Goal: Check status: Check status

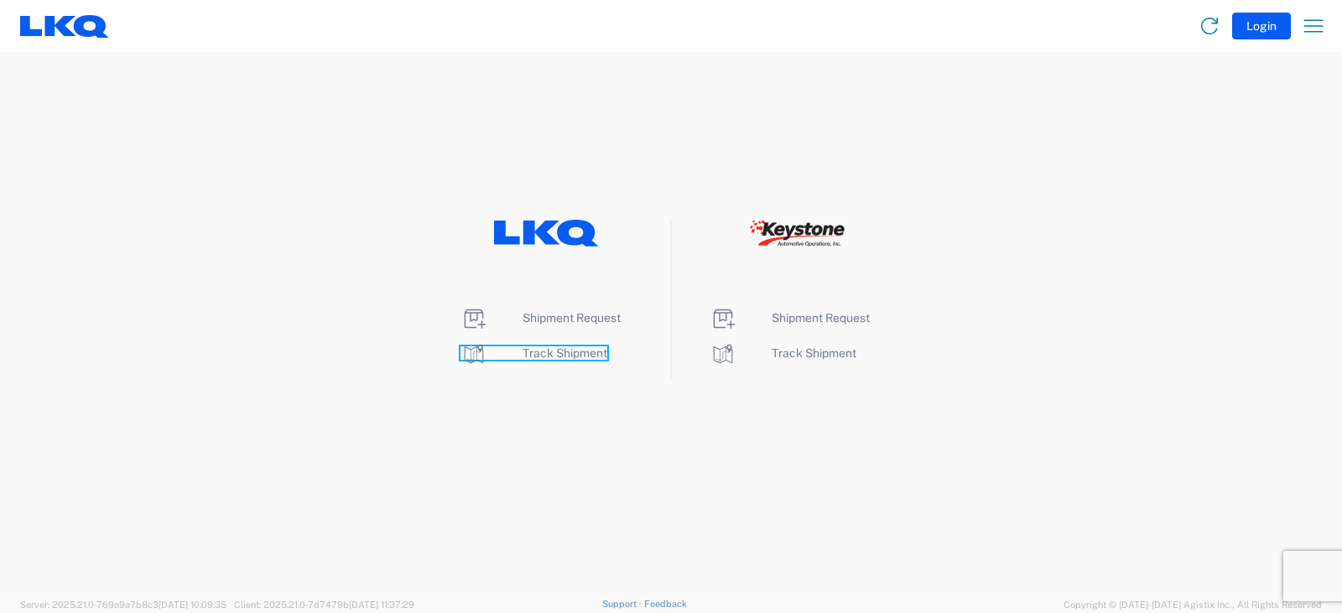
click at [547, 351] on span "Track Shipment" at bounding box center [565, 352] width 85 height 13
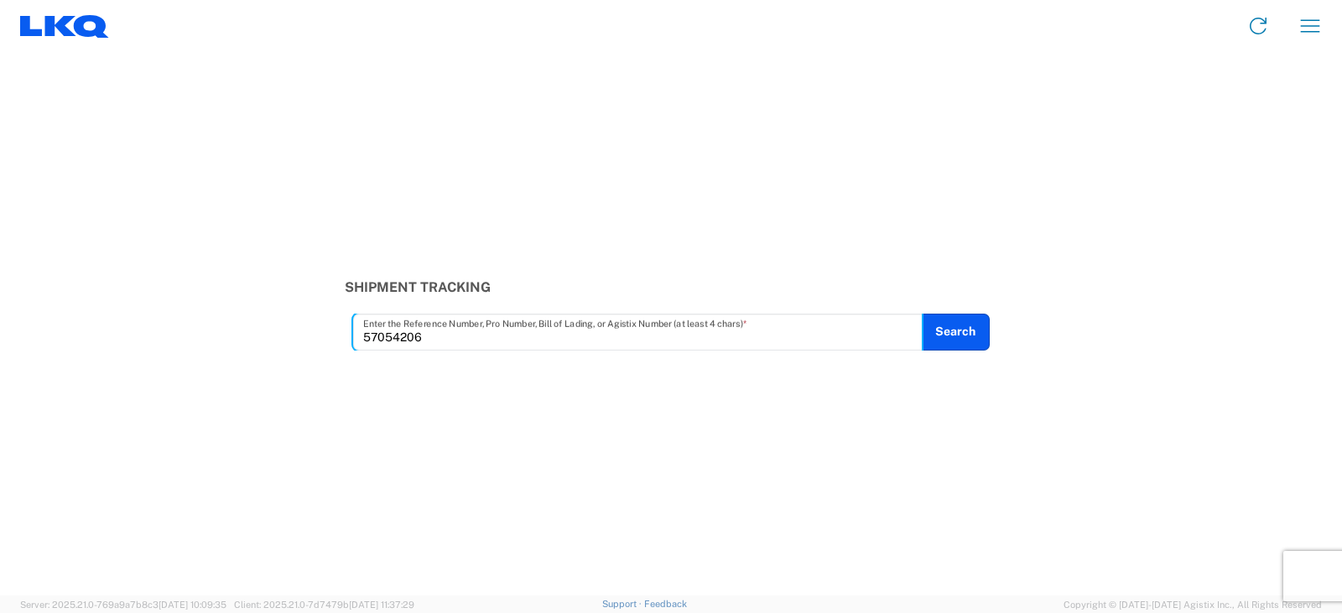
type input "57054206"
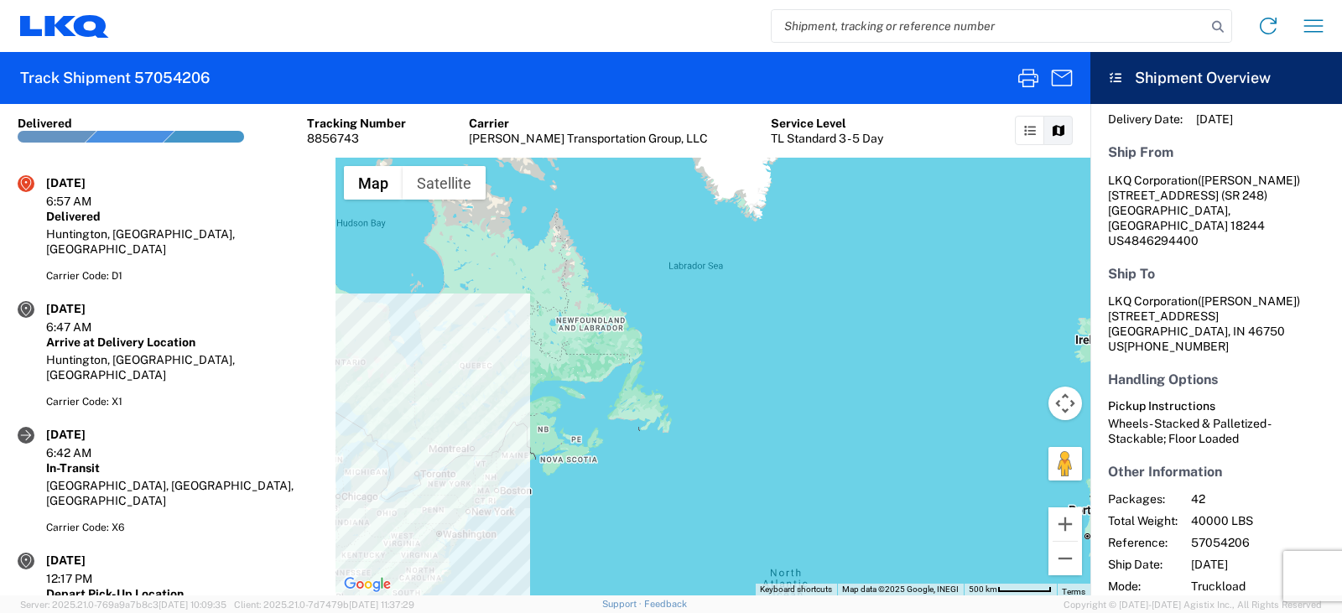
scroll to position [190, 0]
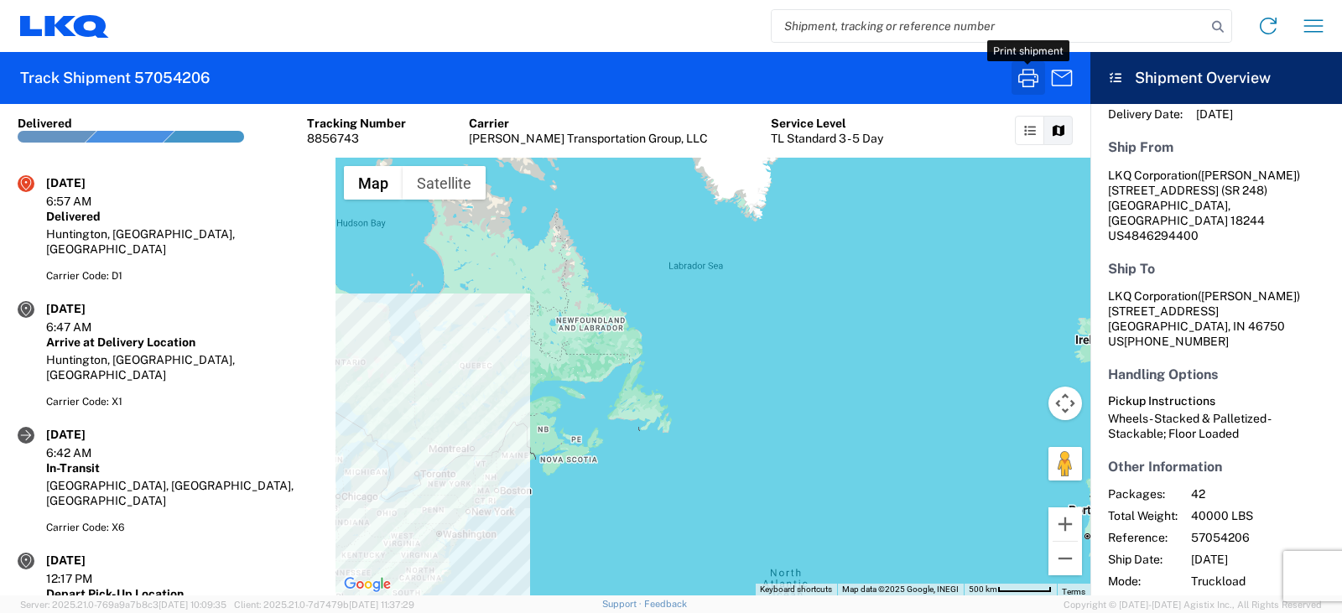
click at [1027, 77] on icon "button" at bounding box center [1028, 78] width 27 height 27
